Goal: Information Seeking & Learning: Learn about a topic

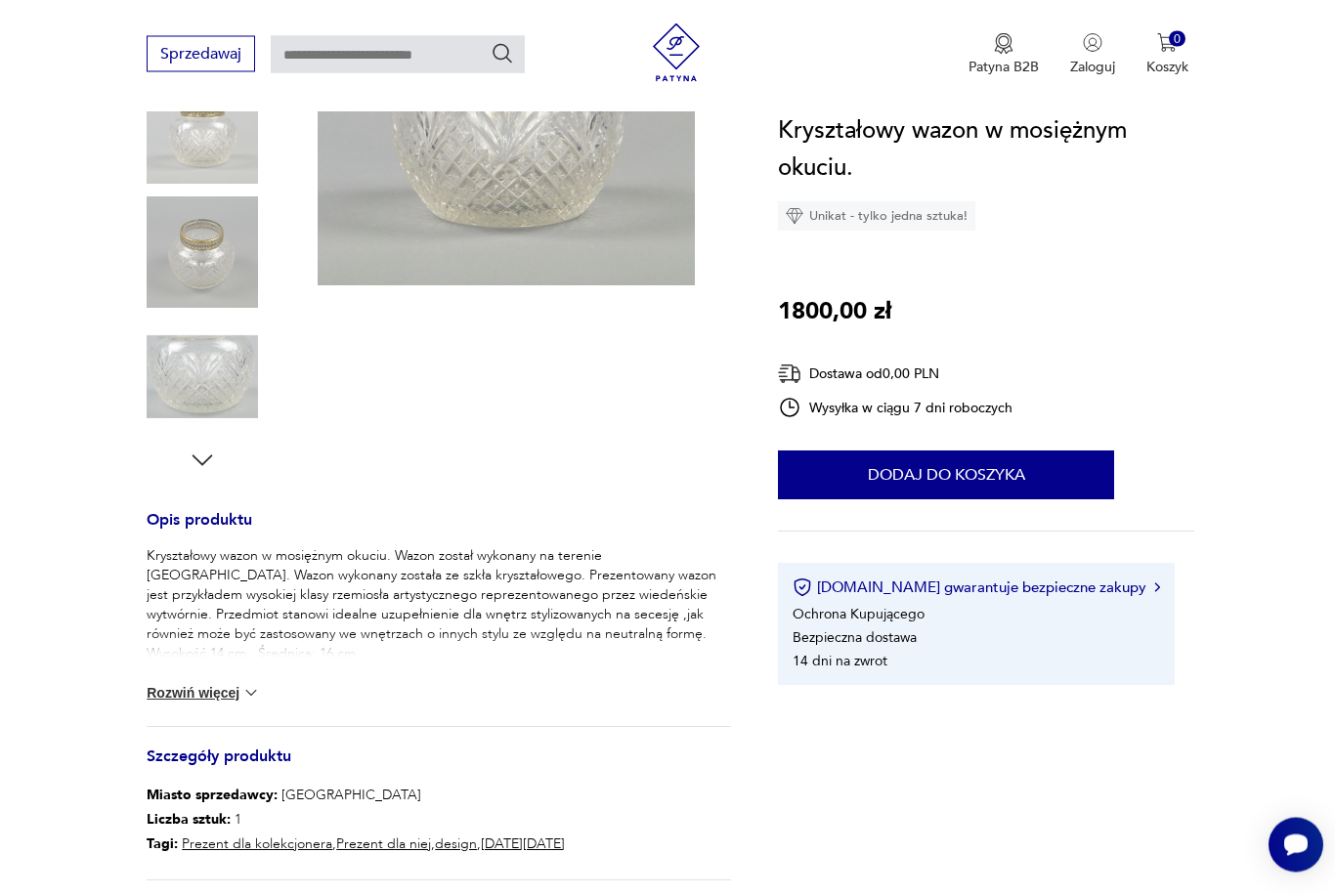
scroll to position [415, 0]
click at [187, 690] on button "Rozwiń więcej" at bounding box center [203, 693] width 113 height 20
click at [181, 694] on img at bounding box center [190, 693] width 20 height 20
click at [213, 695] on button "Rozwiń więcej" at bounding box center [203, 693] width 113 height 20
click at [200, 464] on icon "button" at bounding box center [202, 459] width 29 height 29
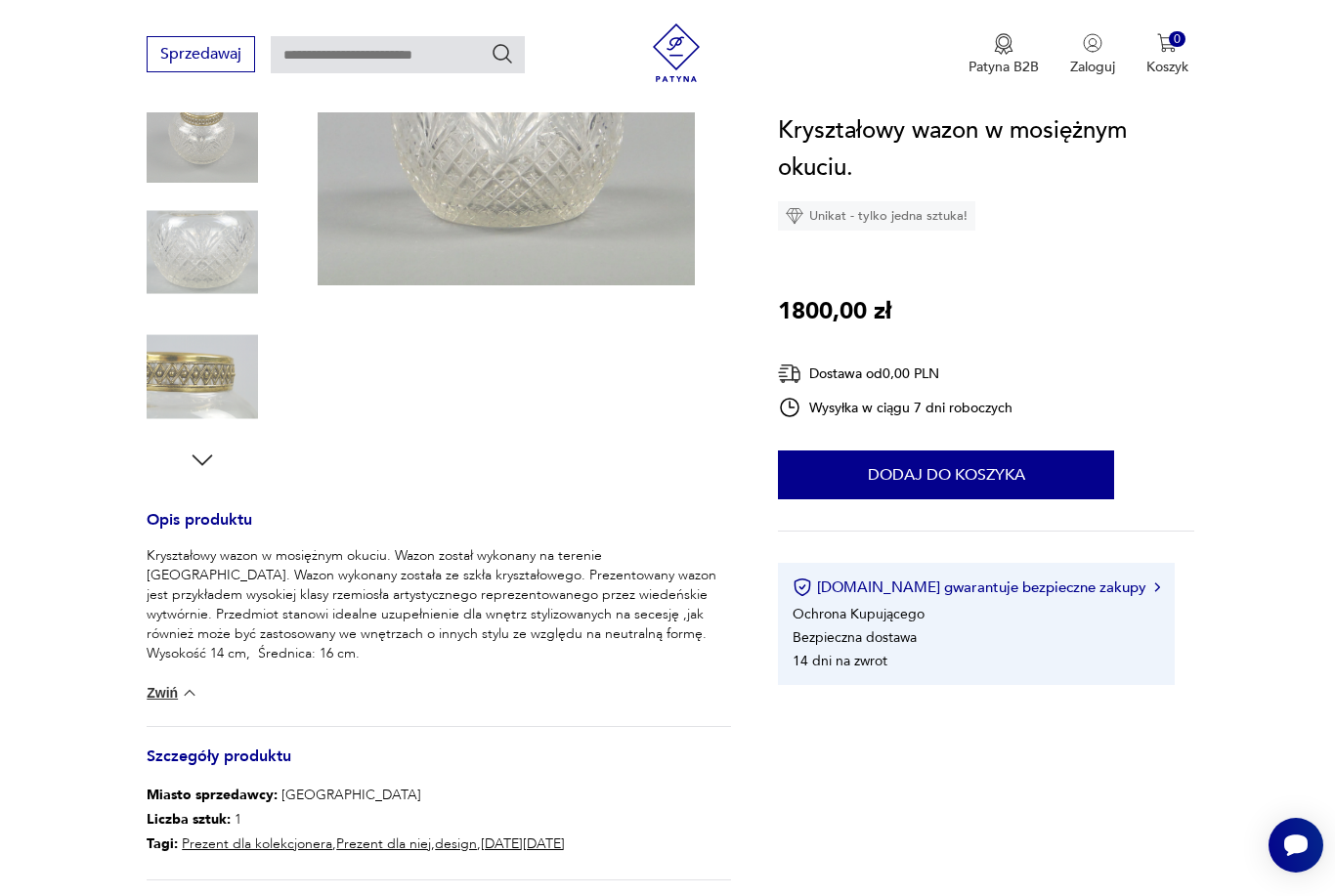
click at [173, 383] on img at bounding box center [203, 378] width 112 height 112
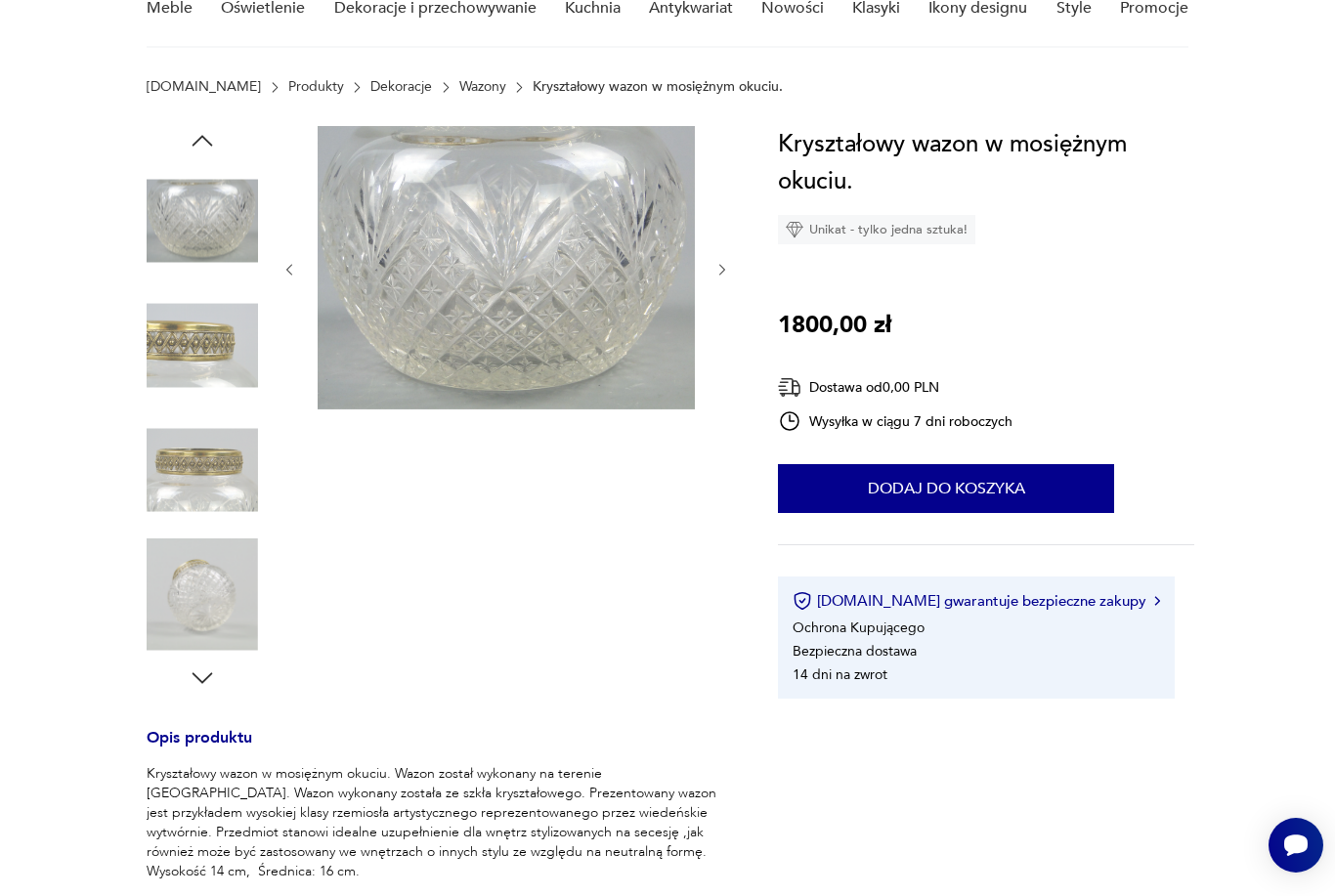
scroll to position [141, 0]
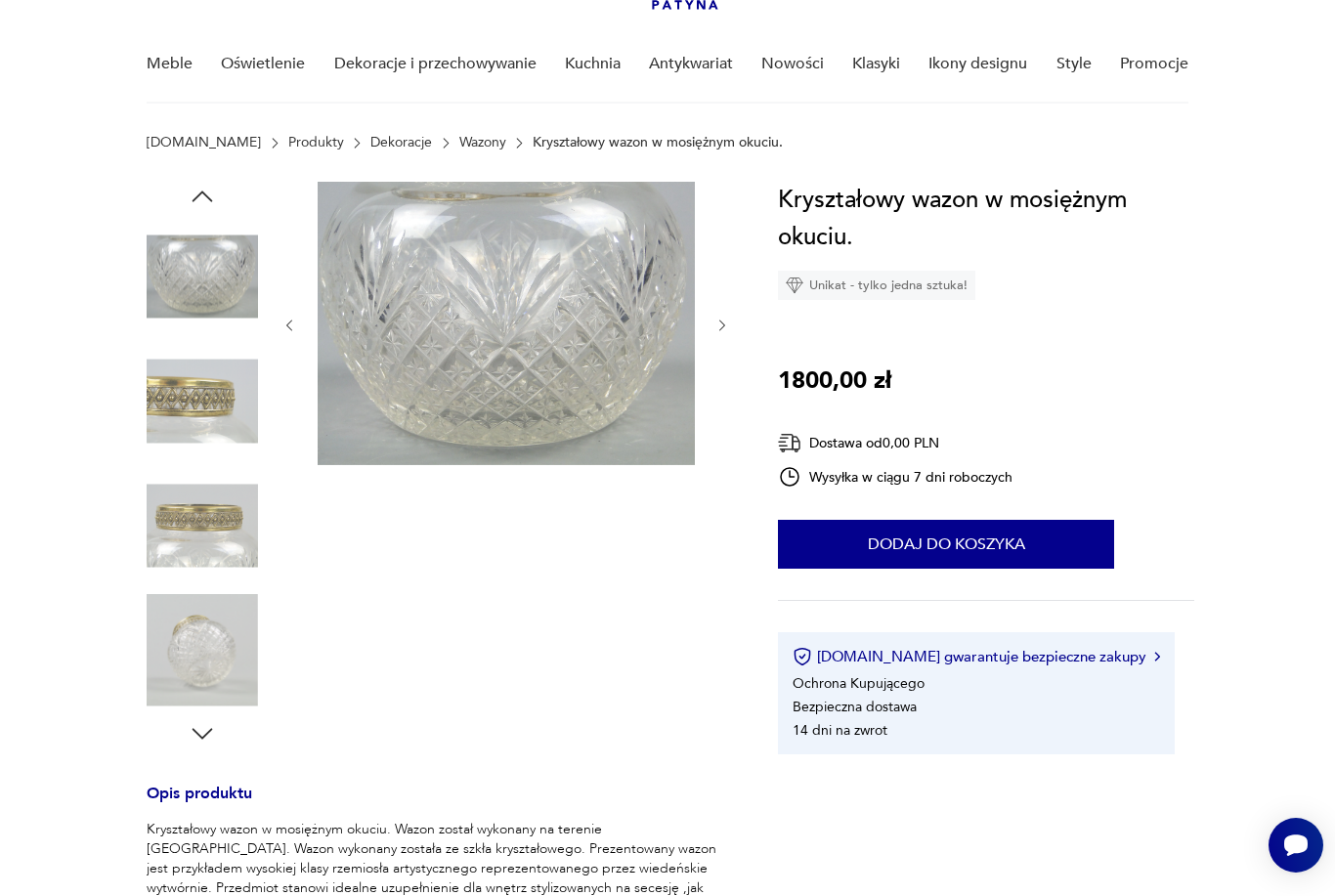
click at [179, 414] on img at bounding box center [203, 402] width 112 height 112
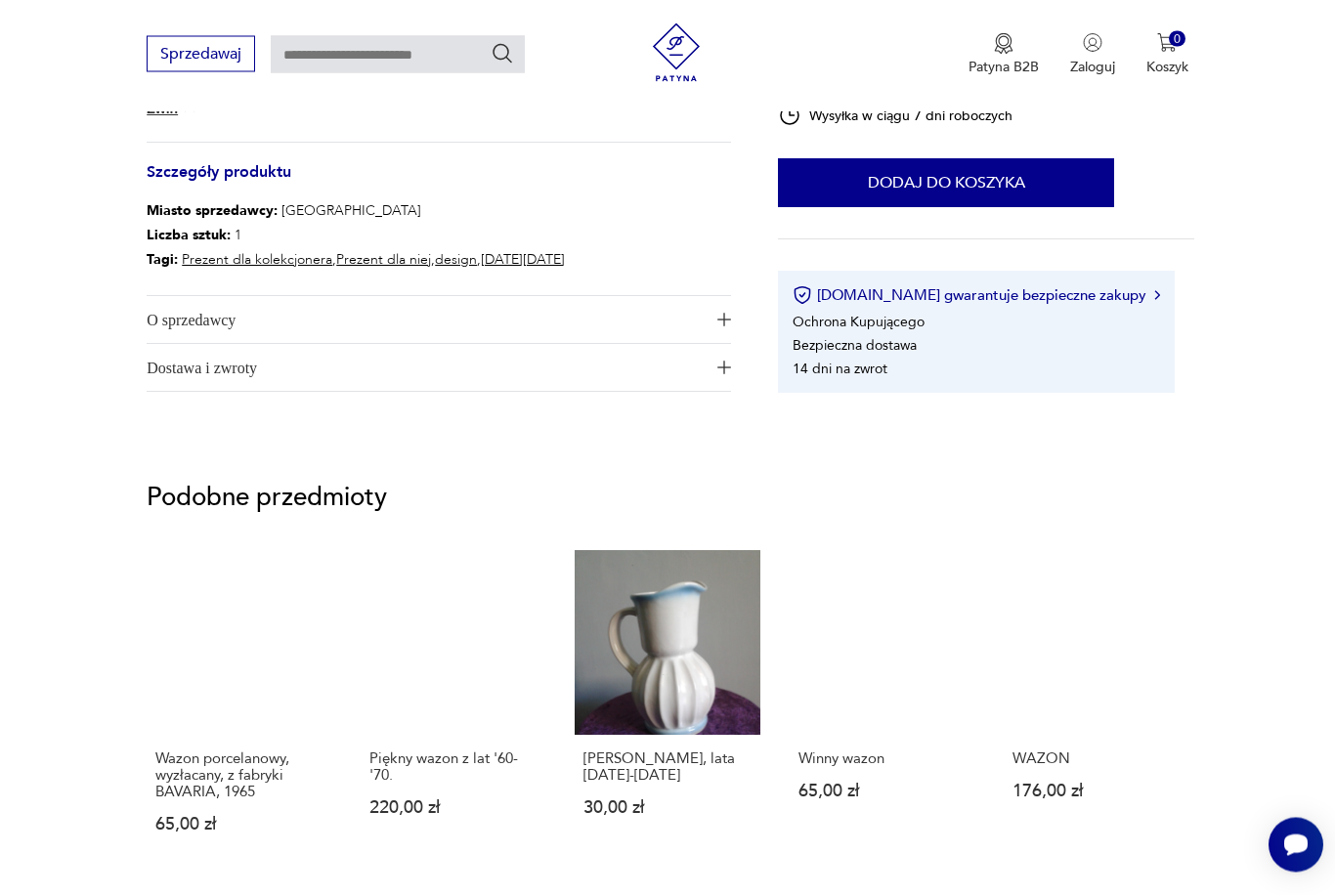
scroll to position [992, 0]
